Goal: Communication & Community: Answer question/provide support

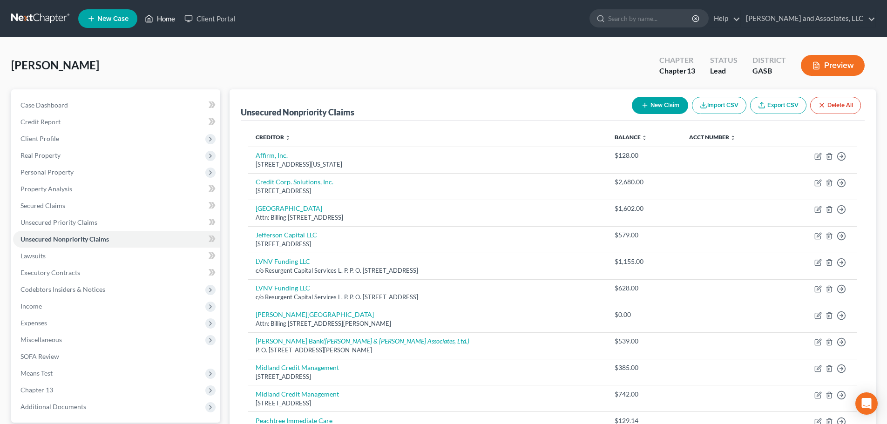
click at [169, 19] on link "Home" at bounding box center [160, 18] width 40 height 17
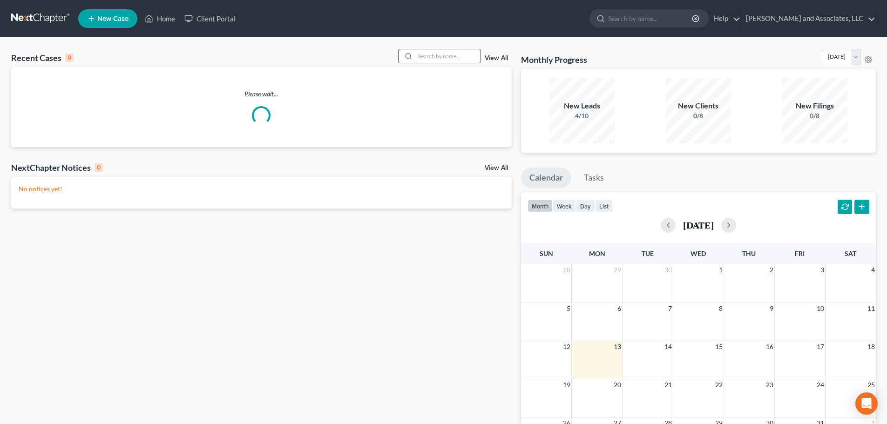
click at [432, 57] on input "search" at bounding box center [448, 56] width 65 height 14
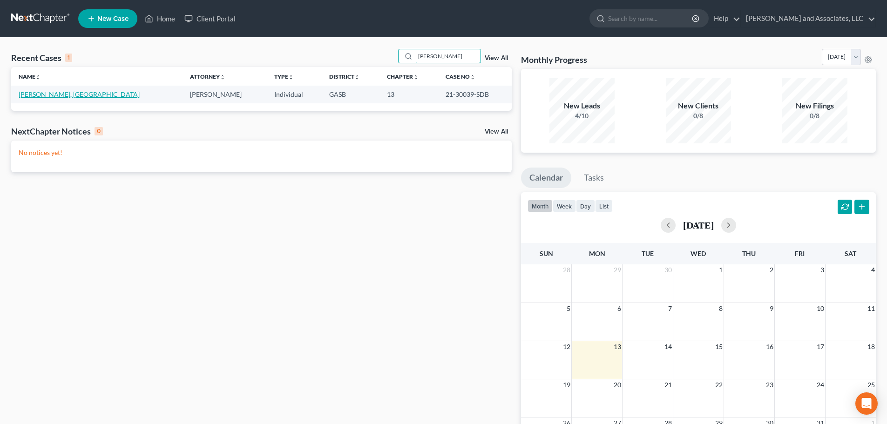
type input "[PERSON_NAME]"
click at [62, 94] on link "[PERSON_NAME], [GEOGRAPHIC_DATA]" at bounding box center [79, 94] width 121 height 8
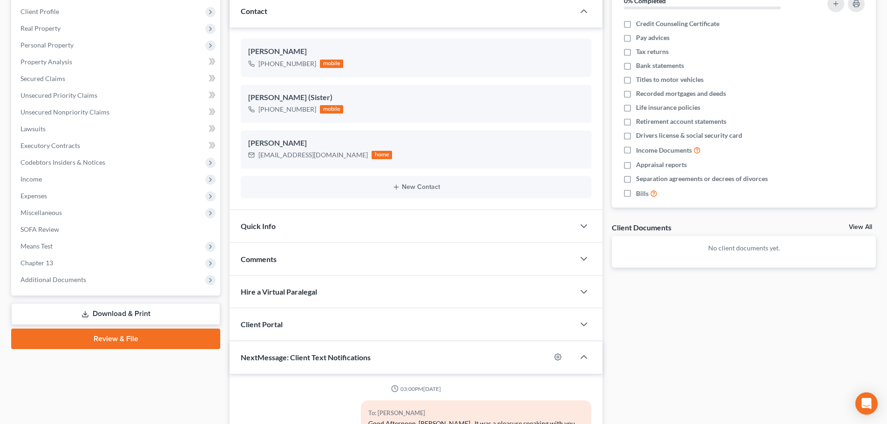
scroll to position [140, 0]
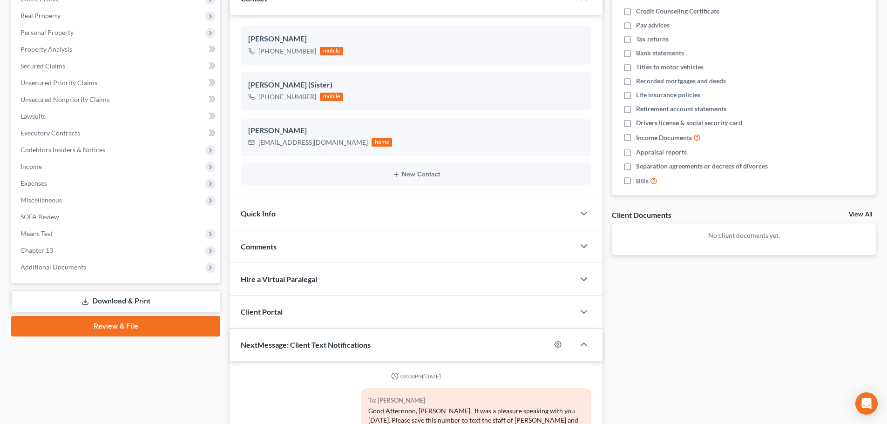
click at [279, 248] on div "Comments" at bounding box center [402, 247] width 345 height 32
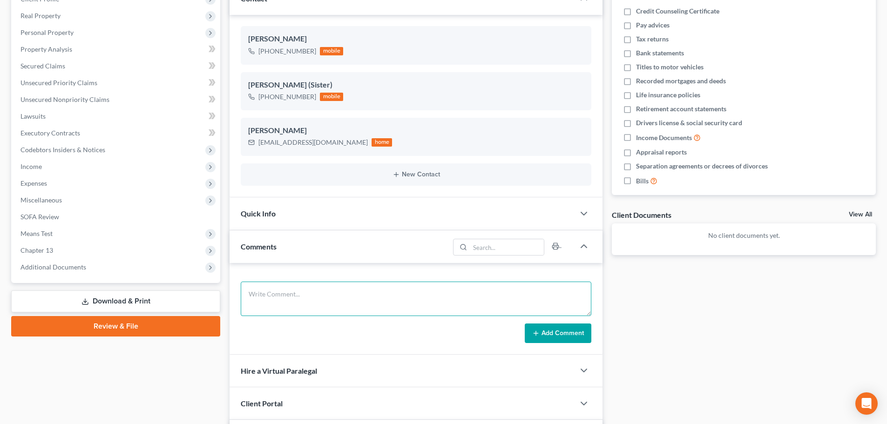
drag, startPoint x: 293, startPoint y: 294, endPoint x: 296, endPoint y: 289, distance: 6.1
click at [293, 293] on textarea at bounding box center [416, 299] width 351 height 34
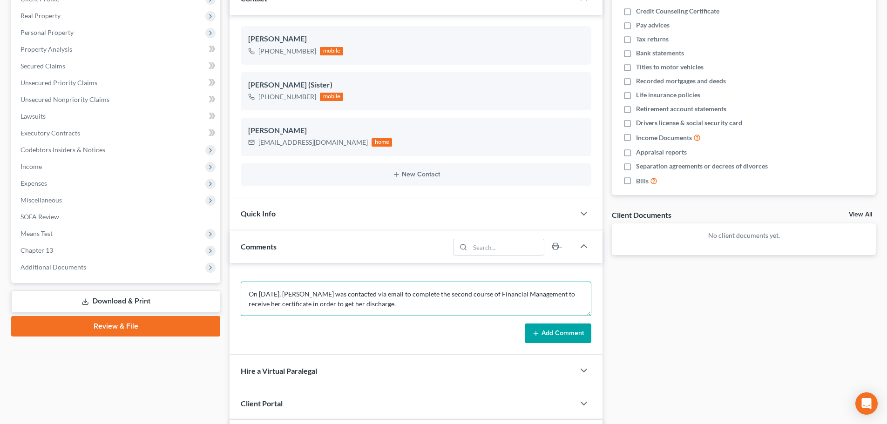
click at [513, 295] on textarea "On [DATE], [PERSON_NAME] was contacted via email to complete the second course …" at bounding box center [416, 299] width 351 height 34
drag, startPoint x: 250, startPoint y: 302, endPoint x: 314, endPoint y: 304, distance: 64.3
click at [314, 304] on textarea "On [DATE], [PERSON_NAME] was contacted via email to complete the second course …" at bounding box center [416, 299] width 351 height 34
drag, startPoint x: 311, startPoint y: 303, endPoint x: 306, endPoint y: 306, distance: 6.1
click at [320, 303] on textarea "On [DATE], [PERSON_NAME] was contacted via email to complete the second course …" at bounding box center [416, 299] width 351 height 34
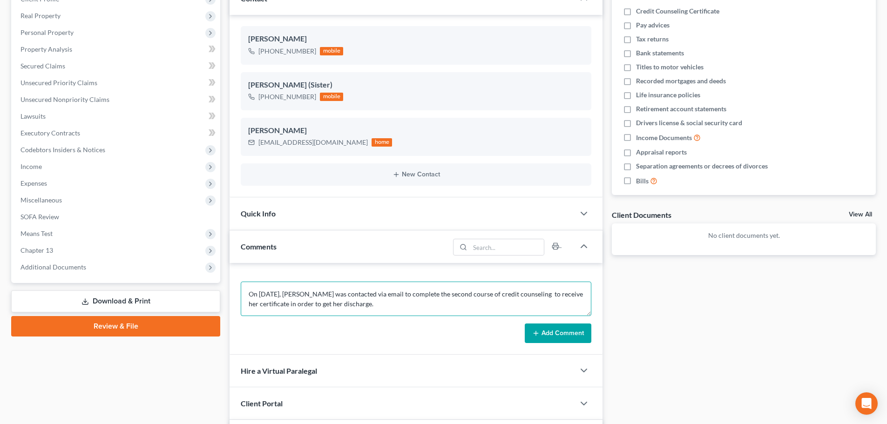
paste textarea "Financial Management"
drag, startPoint x: 314, startPoint y: 293, endPoint x: 382, endPoint y: 295, distance: 67.6
click at [382, 295] on textarea "On [DATE], MFinancial Managements. [PERSON_NAME] was contacted via email to com…" at bounding box center [416, 299] width 351 height 34
click at [426, 294] on textarea "On [DATE], [PERSON_NAME] was contacted via email to complete the second course …" at bounding box center [416, 299] width 351 height 34
click at [358, 304] on textarea "On [DATE], [PERSON_NAME] was contacted via email to inform her to complete the …" at bounding box center [416, 299] width 351 height 34
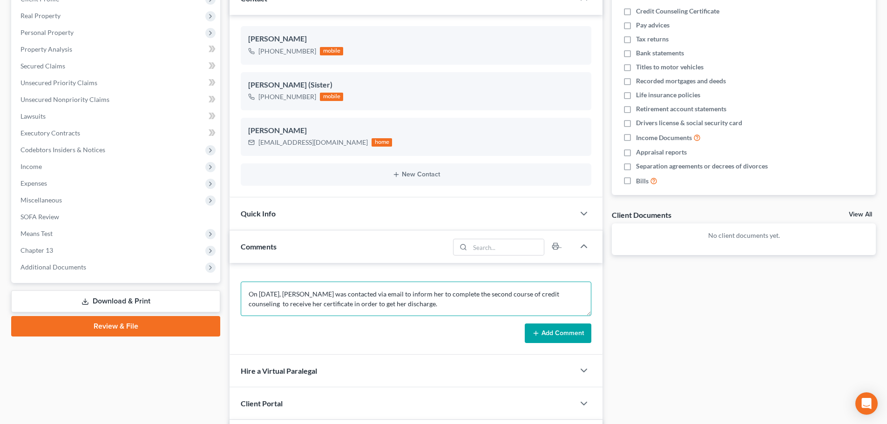
paste textarea "Financial Management"
click at [363, 302] on textarea "On [DATE], [PERSON_NAME] was contacted via email to inform her to complete the …" at bounding box center [416, 299] width 351 height 34
click at [423, 303] on textarea "On [DATE], [PERSON_NAME] was contacted via email to inform her to complete the …" at bounding box center [416, 299] width 351 height 34
click at [506, 305] on textarea "On [DATE], [PERSON_NAME] was contacted via email to inform her to complete the …" at bounding box center [416, 299] width 351 height 34
type textarea "On [DATE], [PERSON_NAME] was contacted via email to inform her to complete the …"
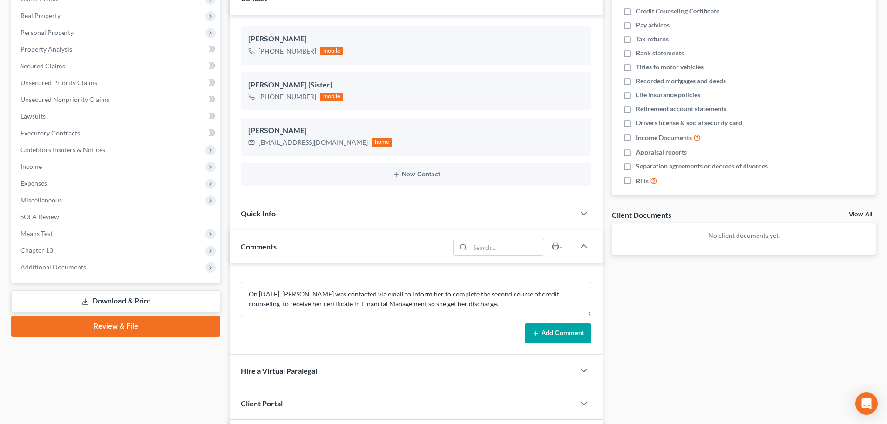
click at [551, 336] on button "Add Comment" at bounding box center [558, 334] width 67 height 20
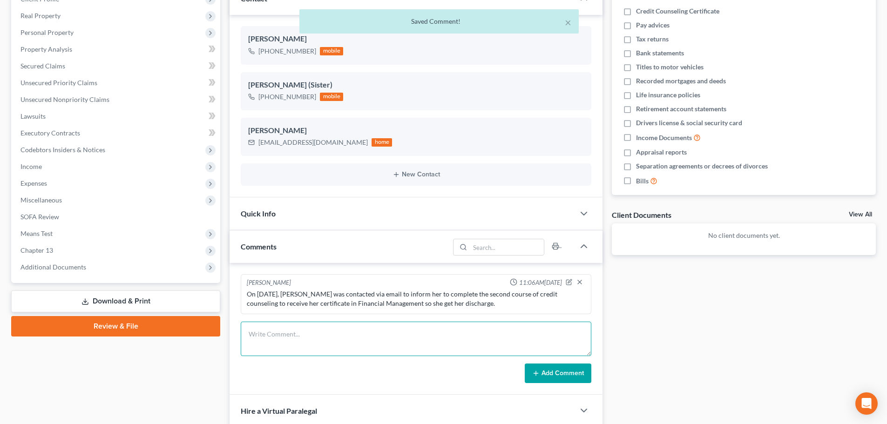
click at [322, 339] on textarea at bounding box center [416, 339] width 351 height 34
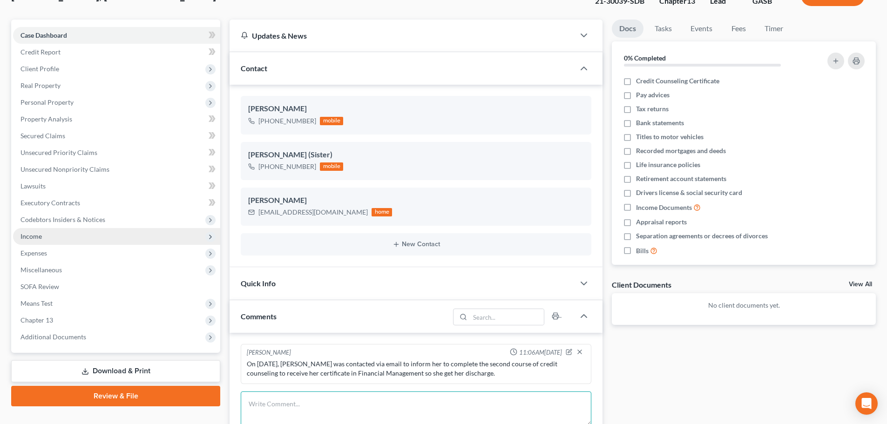
scroll to position [0, 0]
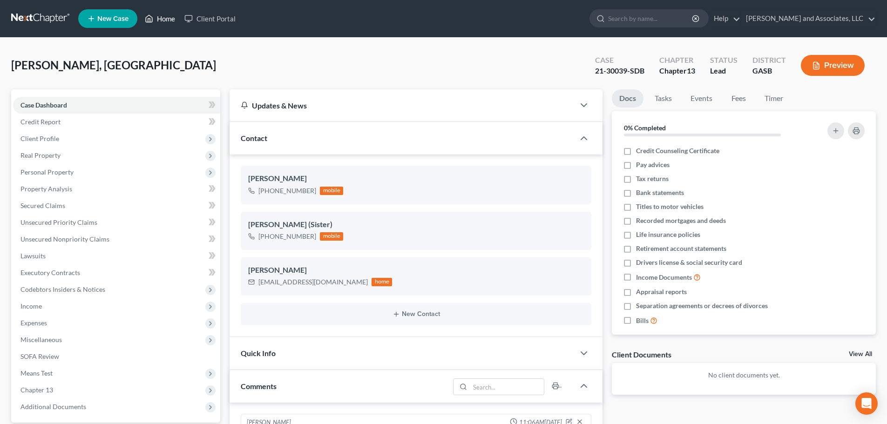
click at [165, 20] on link "Home" at bounding box center [160, 18] width 40 height 17
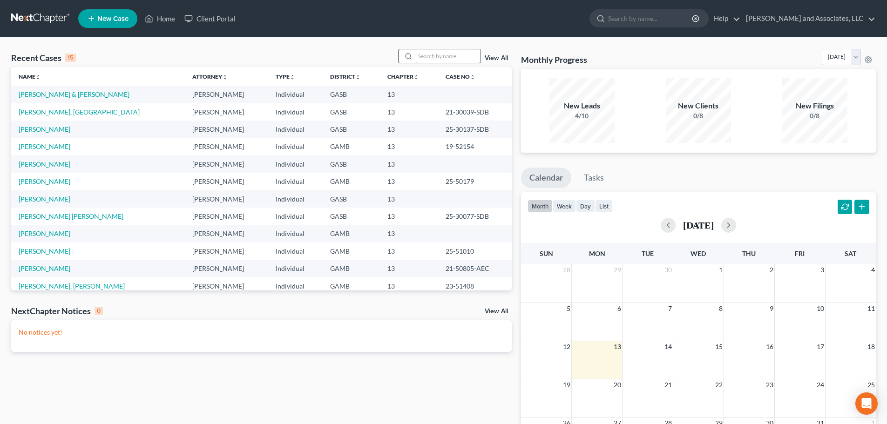
click at [428, 59] on input "search" at bounding box center [448, 56] width 65 height 14
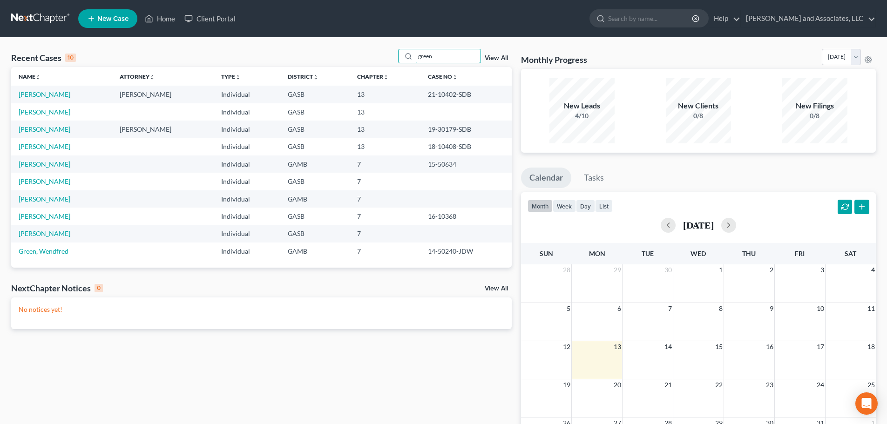
type input "green"
